Goal: Task Accomplishment & Management: Complete application form

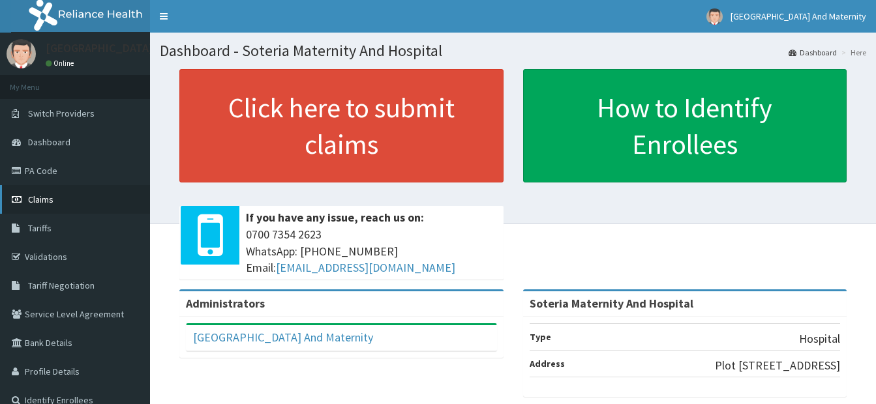
click at [50, 195] on span "Claims" at bounding box center [40, 200] width 25 height 12
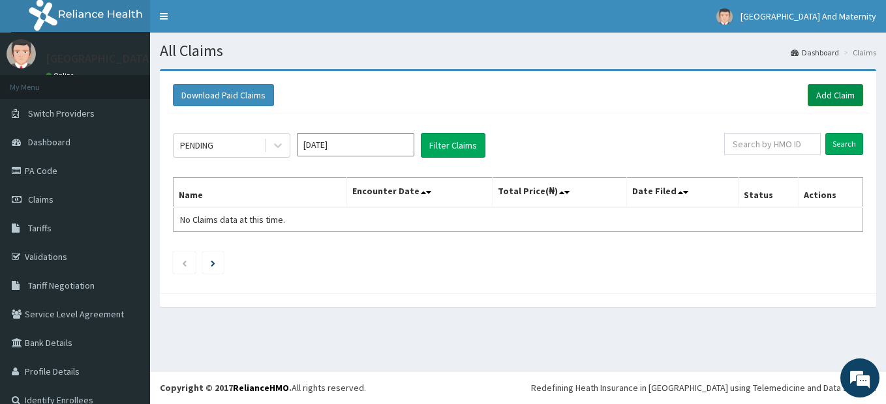
click at [826, 102] on link "Add Claim" at bounding box center [834, 95] width 55 height 22
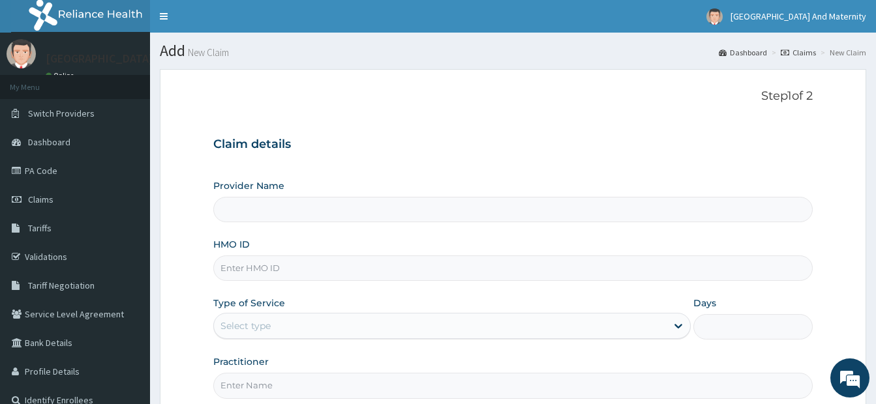
type input "Soteria Maternity And Hospital"
click at [274, 272] on input "HMO ID" at bounding box center [512, 268] width 599 height 25
type input "25219064/3"
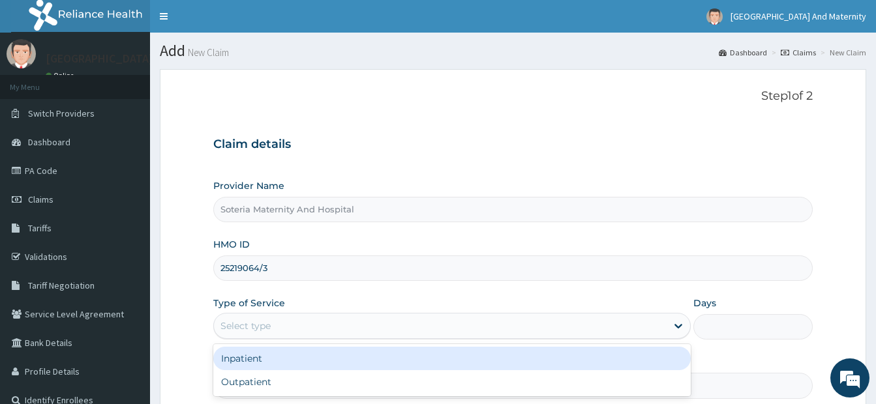
click at [237, 318] on div "Select type" at bounding box center [440, 326] width 453 height 21
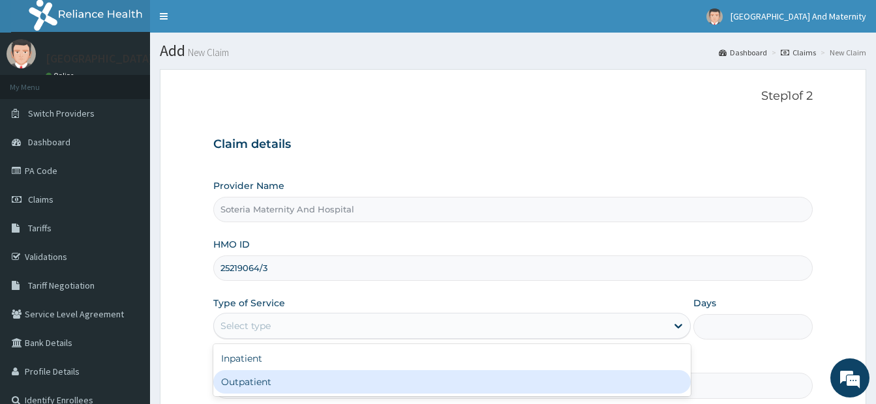
click at [245, 378] on div "Outpatient" at bounding box center [451, 381] width 477 height 23
type input "1"
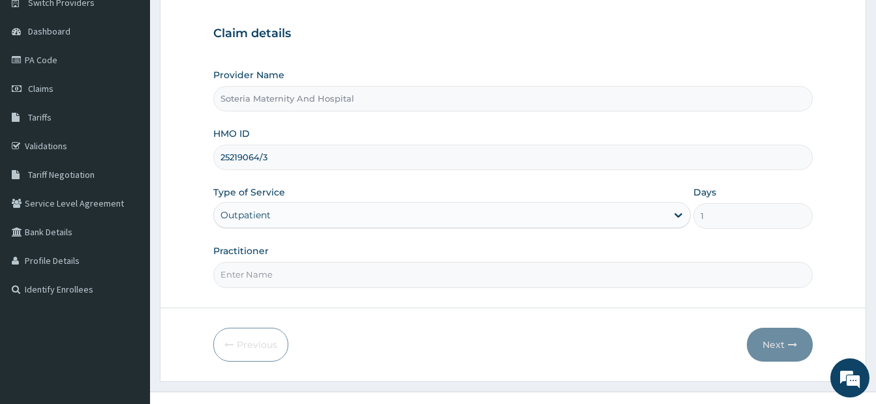
scroll to position [132, 0]
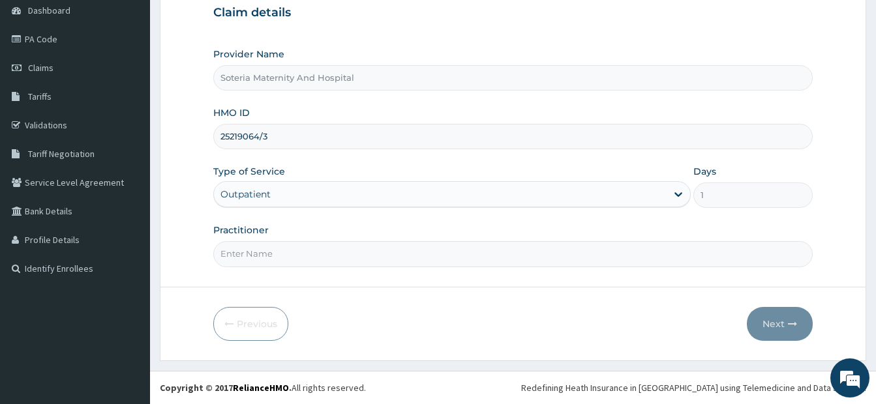
click at [321, 254] on input "Practitioner" at bounding box center [512, 253] width 599 height 25
type input "DR ALABI"
click at [771, 325] on button "Next" at bounding box center [780, 324] width 66 height 34
